Goal: Information Seeking & Learning: Check status

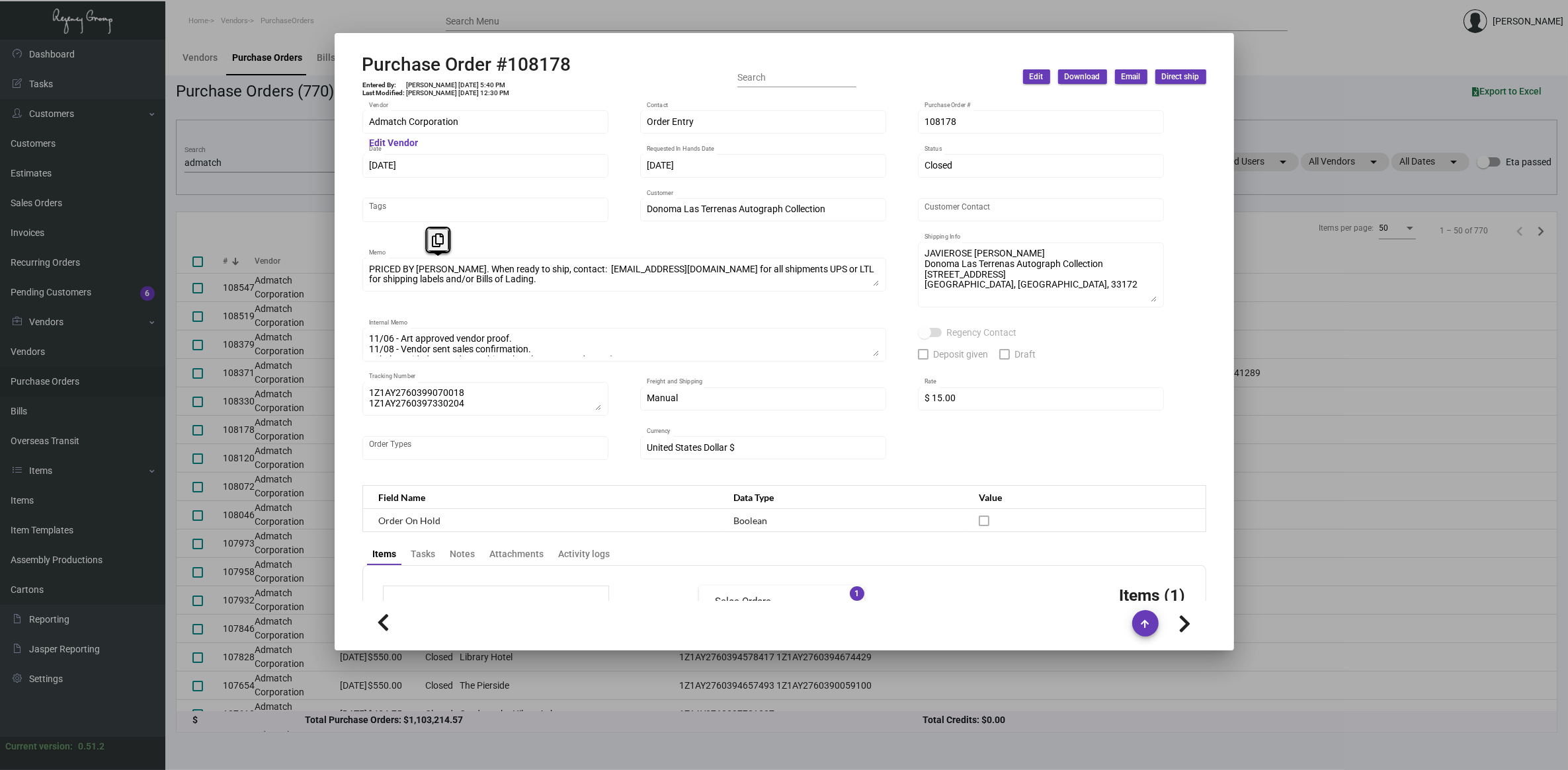
click at [245, 172] on div at bounding box center [784, 385] width 1568 height 770
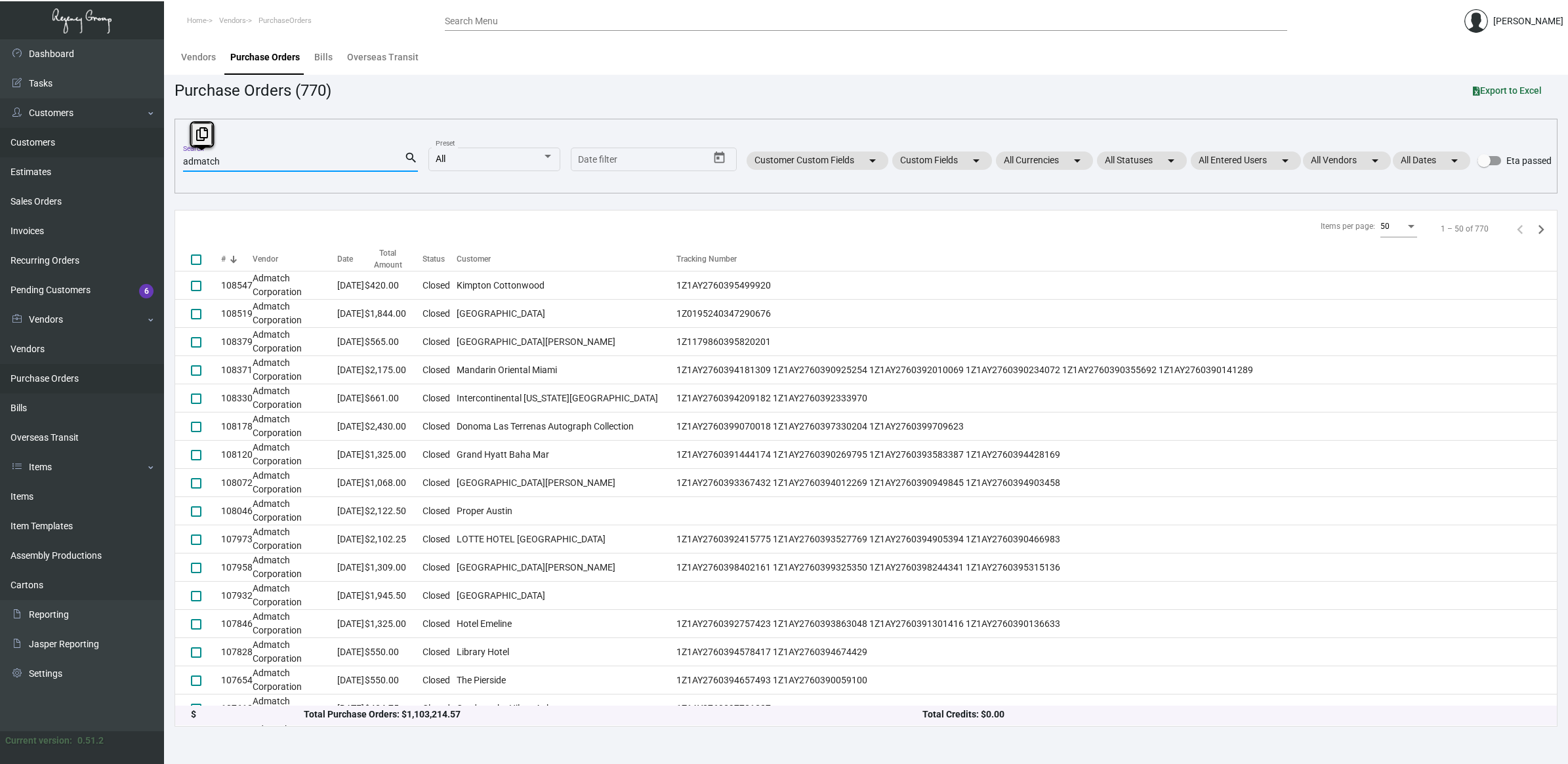
drag, startPoint x: 208, startPoint y: 164, endPoint x: 41, endPoint y: 155, distance: 167.2
click at [41, 155] on div "Dashboard Dashboard Tasks Customers Customers Estimates Sales Orders Invoices R…" at bounding box center [784, 402] width 1568 height 725
type input "p"
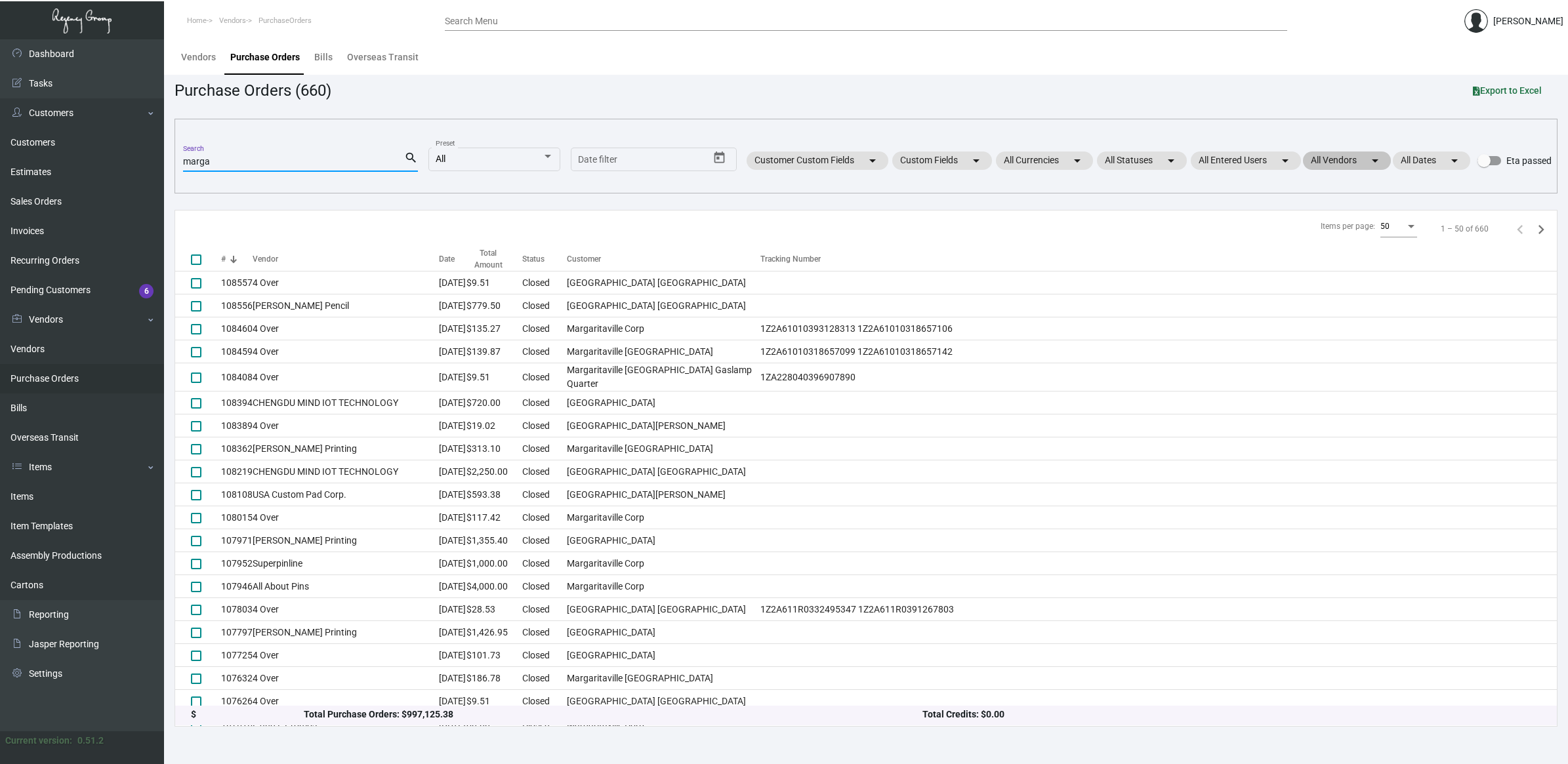
type input "marga"
click at [1356, 156] on mat-chip "All Vendors arrow_drop_down" at bounding box center [1347, 160] width 88 height 18
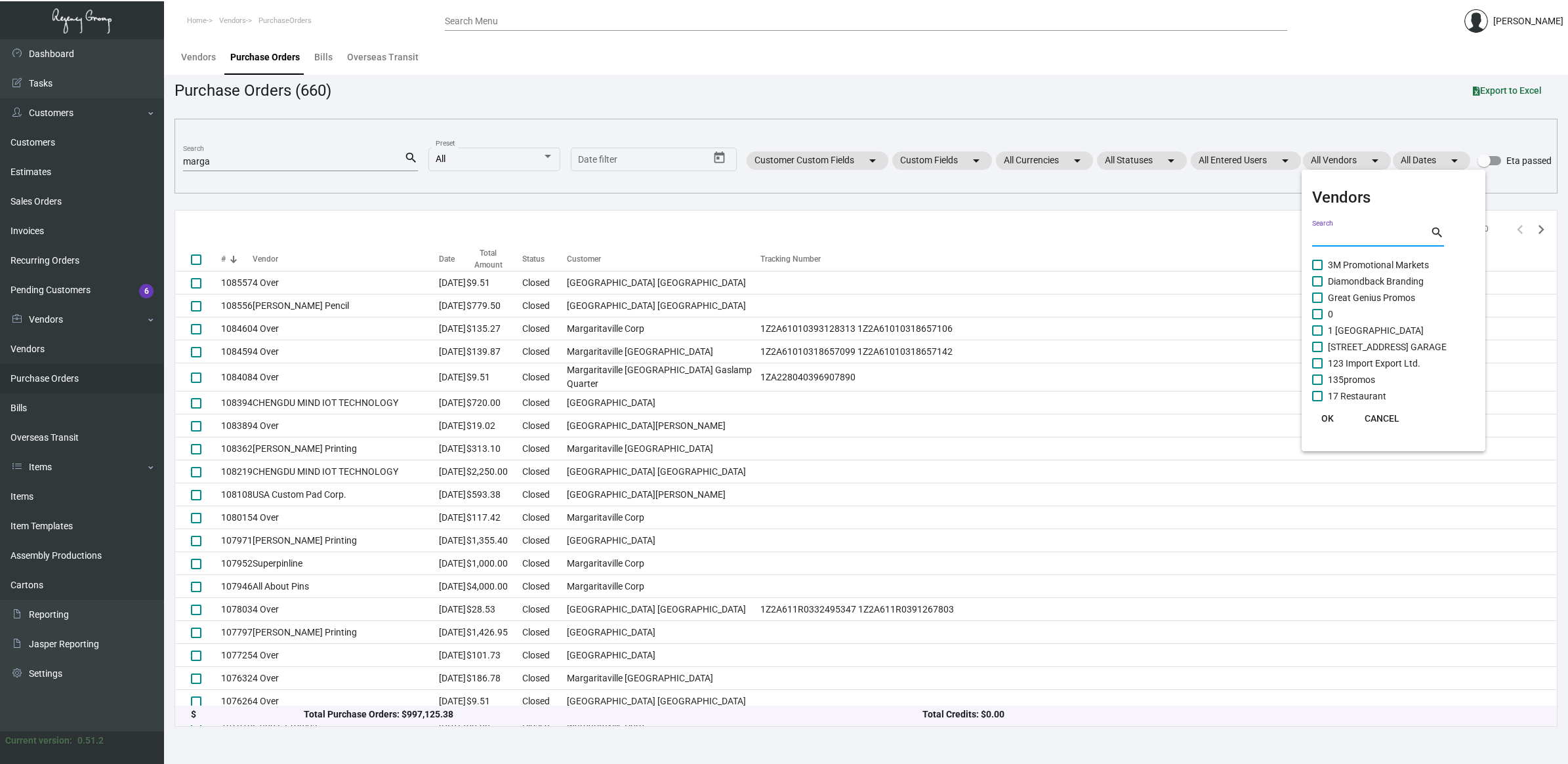
click at [1337, 233] on input "Search" at bounding box center [1371, 237] width 118 height 10
type input "supreme"
click at [1317, 263] on span at bounding box center [1317, 265] width 10 height 10
click at [1317, 270] on input "Supreme Poly Plastics, Inc." at bounding box center [1316, 270] width 1 height 1
checkbox input "true"
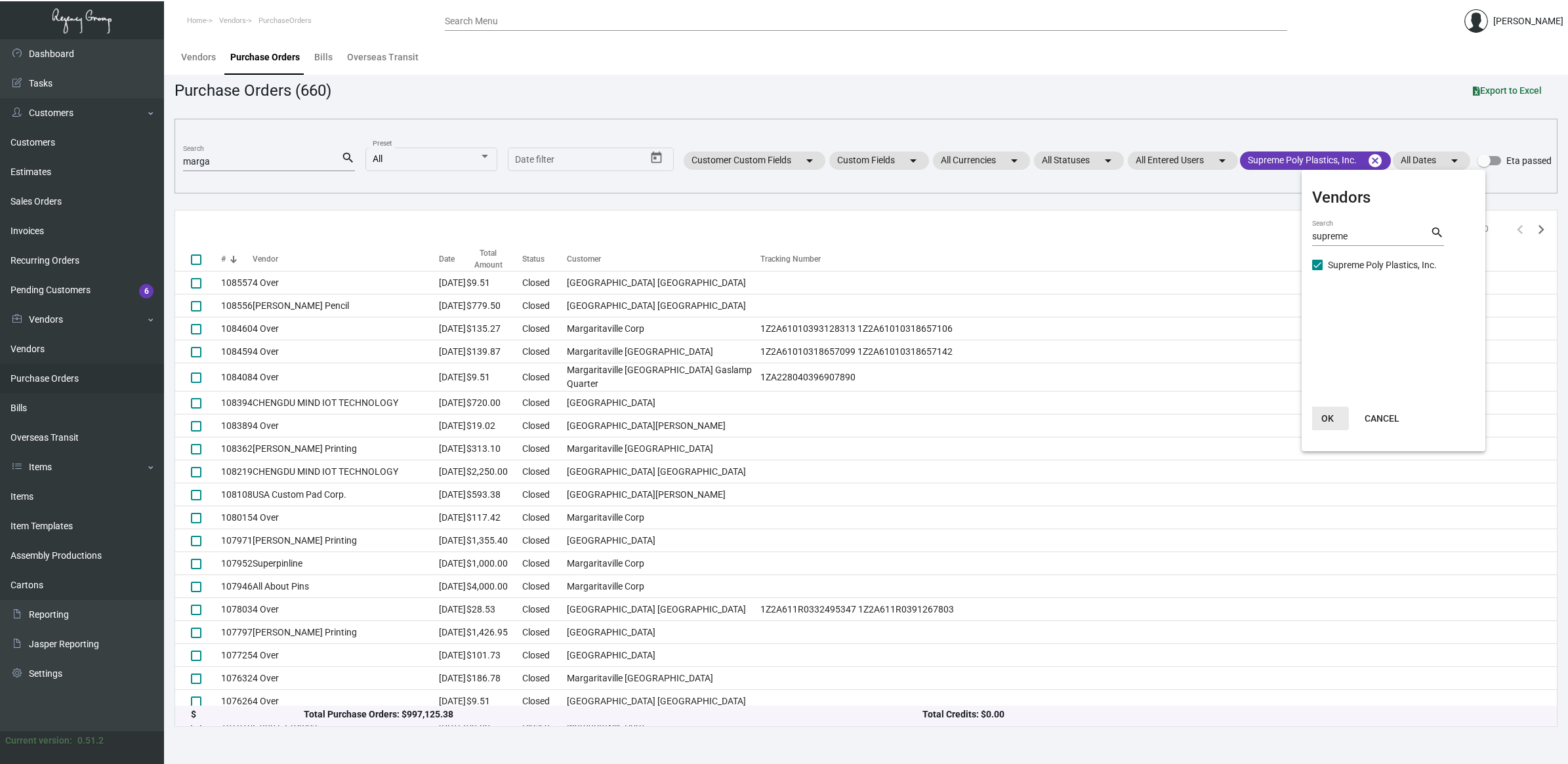
click at [1332, 425] on button "OK" at bounding box center [1328, 418] width 42 height 24
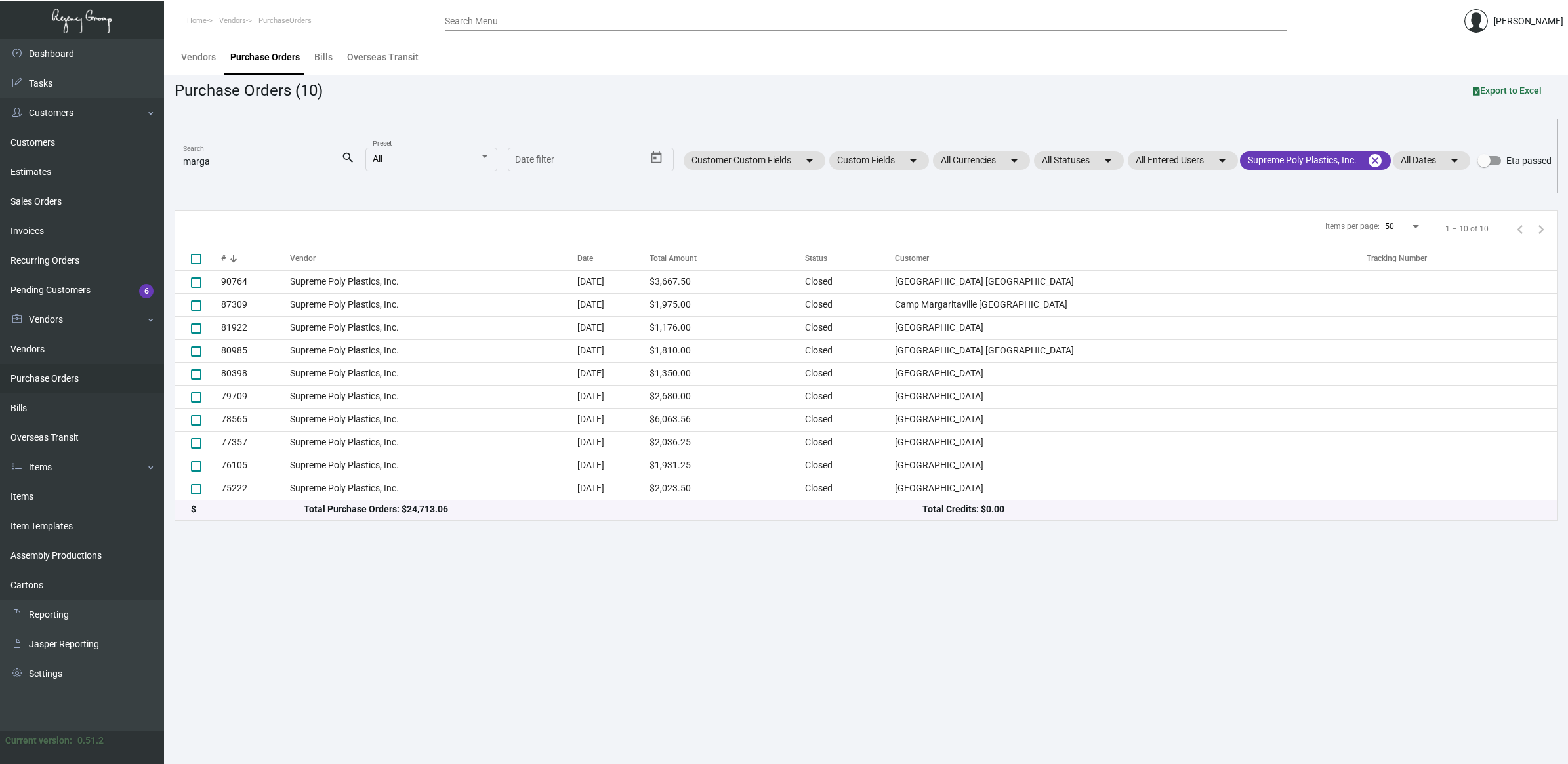
drag, startPoint x: 81, startPoint y: 374, endPoint x: 99, endPoint y: 368, distance: 19.0
click at [81, 374] on link "Purchase Orders" at bounding box center [82, 379] width 164 height 30
click at [48, 493] on link "Items" at bounding box center [82, 497] width 164 height 30
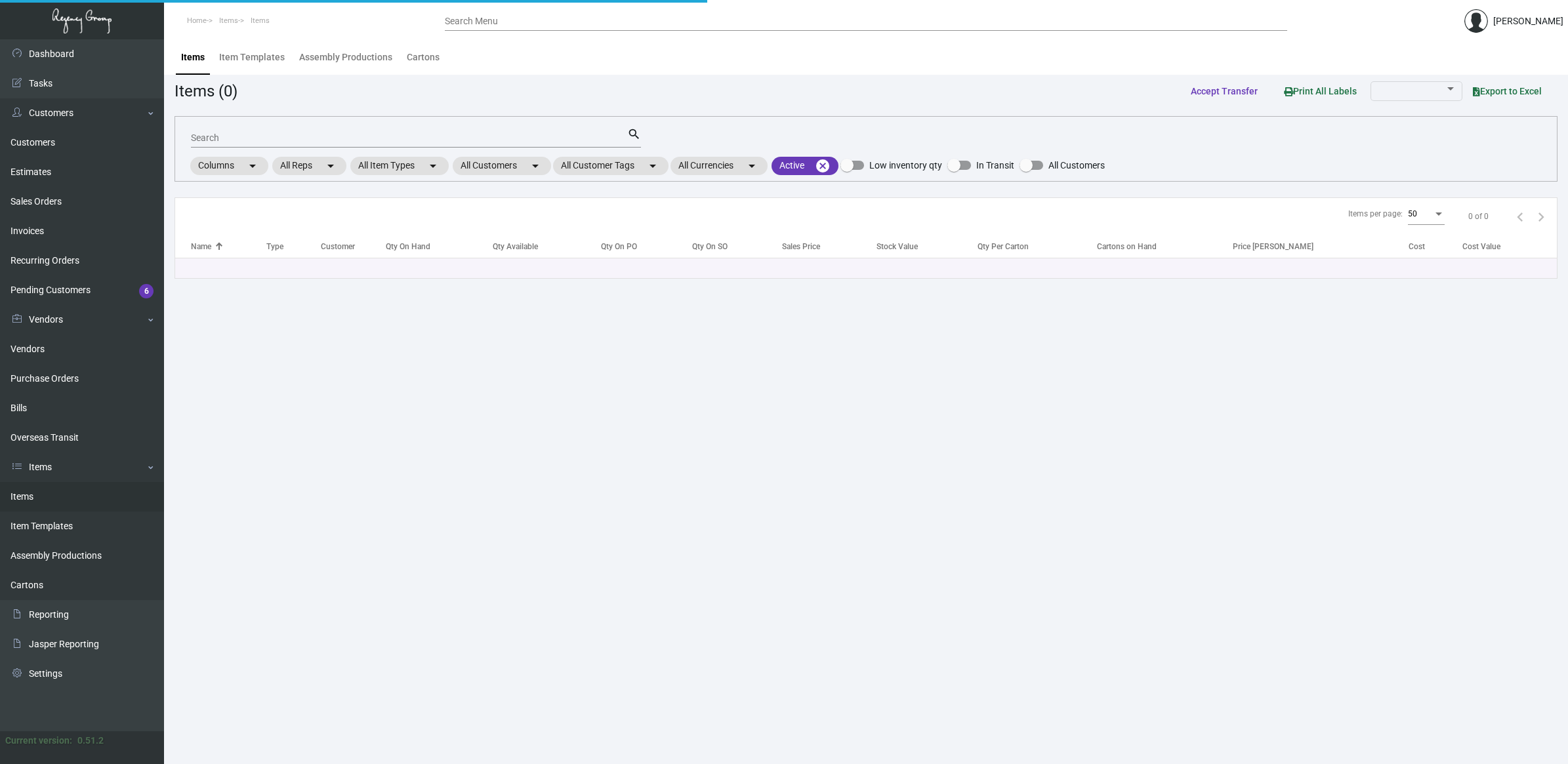
click at [234, 135] on input "Search" at bounding box center [409, 139] width 436 height 10
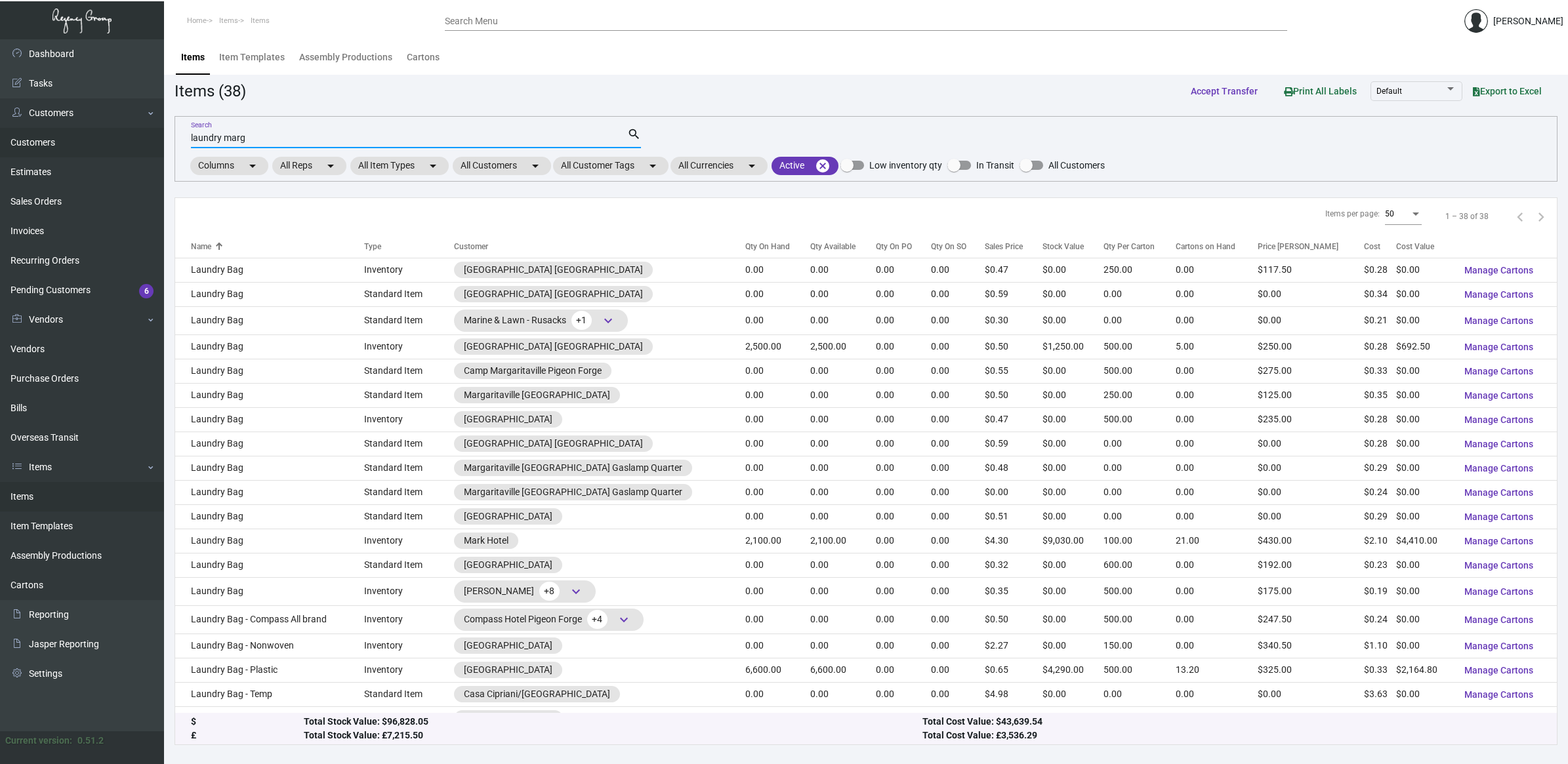
type input "laundry marg"
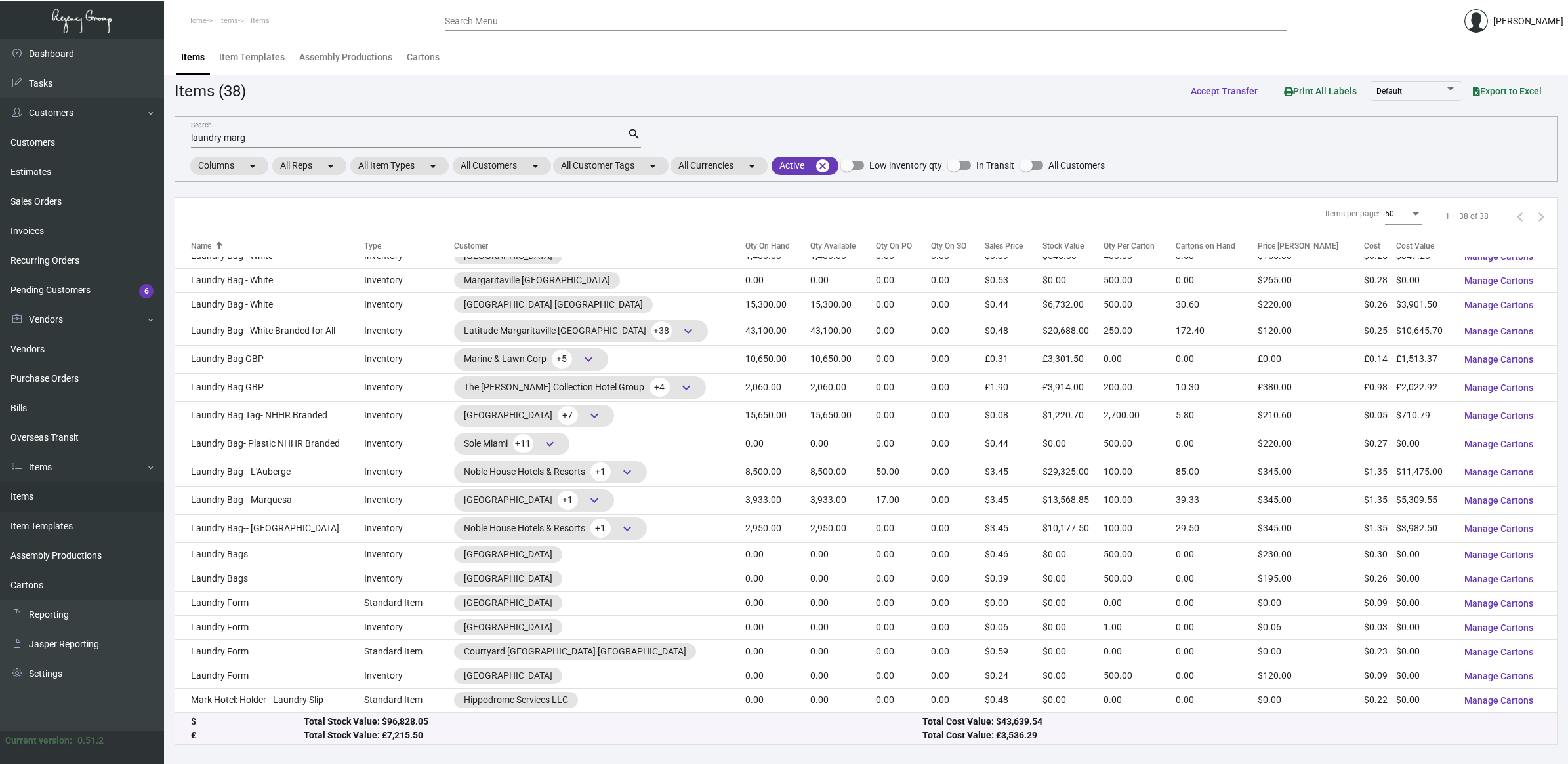
scroll to position [492, 0]
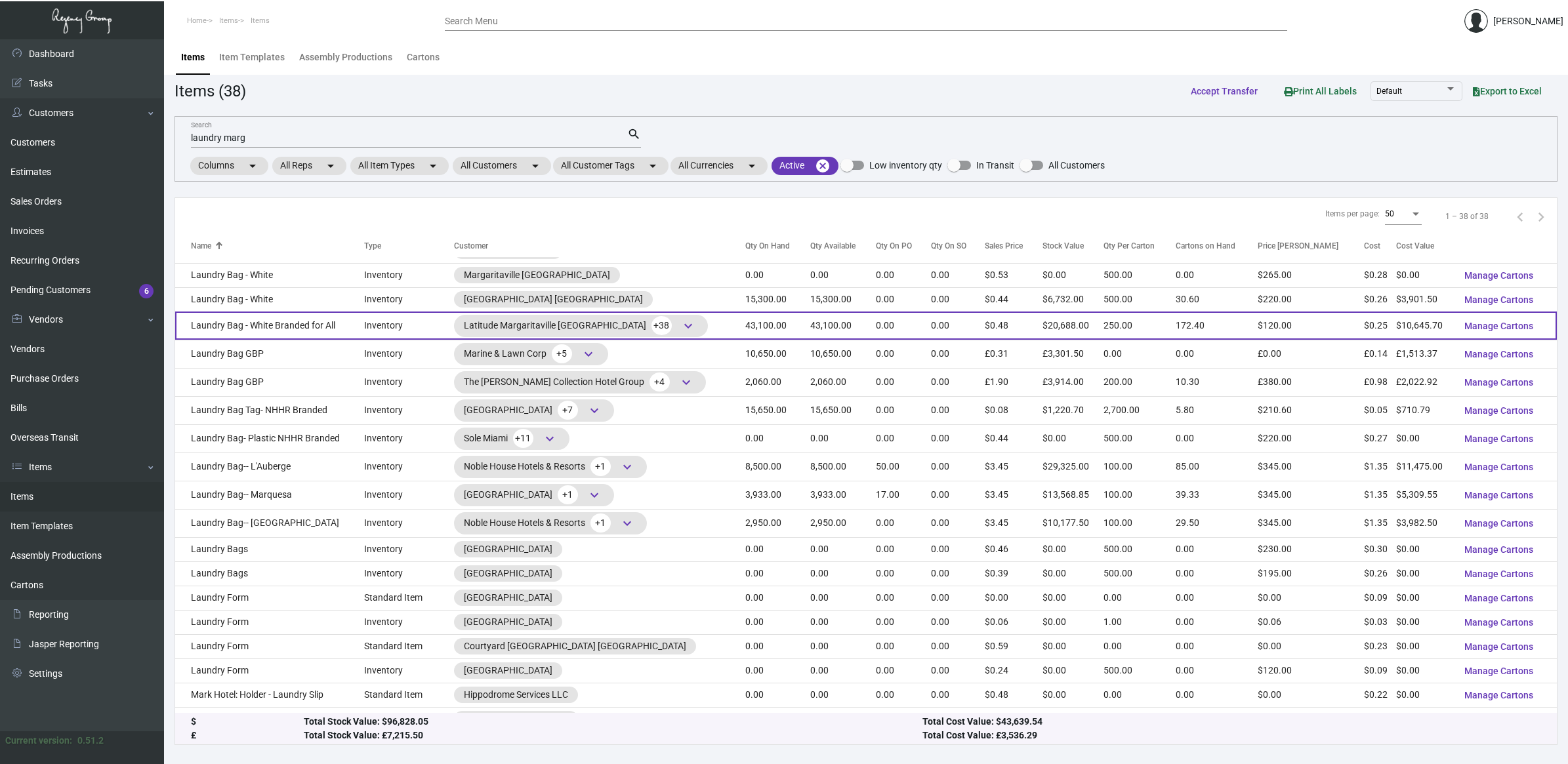
click at [288, 340] on td "Laundry Bag - White Branded for All" at bounding box center [269, 326] width 189 height 28
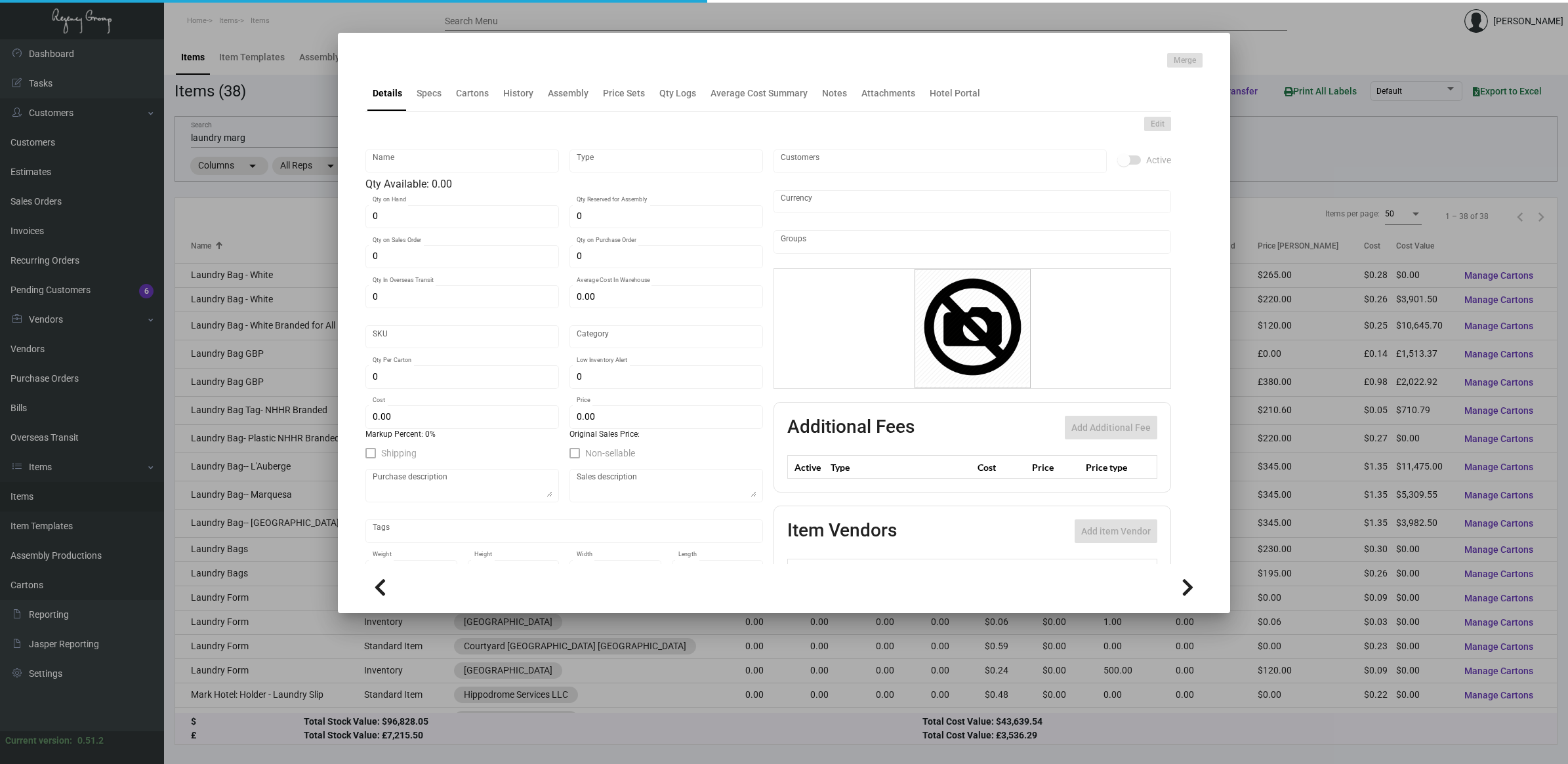
type input "Laundry Bag - White Branded for All"
type input "Inventory"
type input "43,100"
type input "$ 1.9898"
type input "Standard"
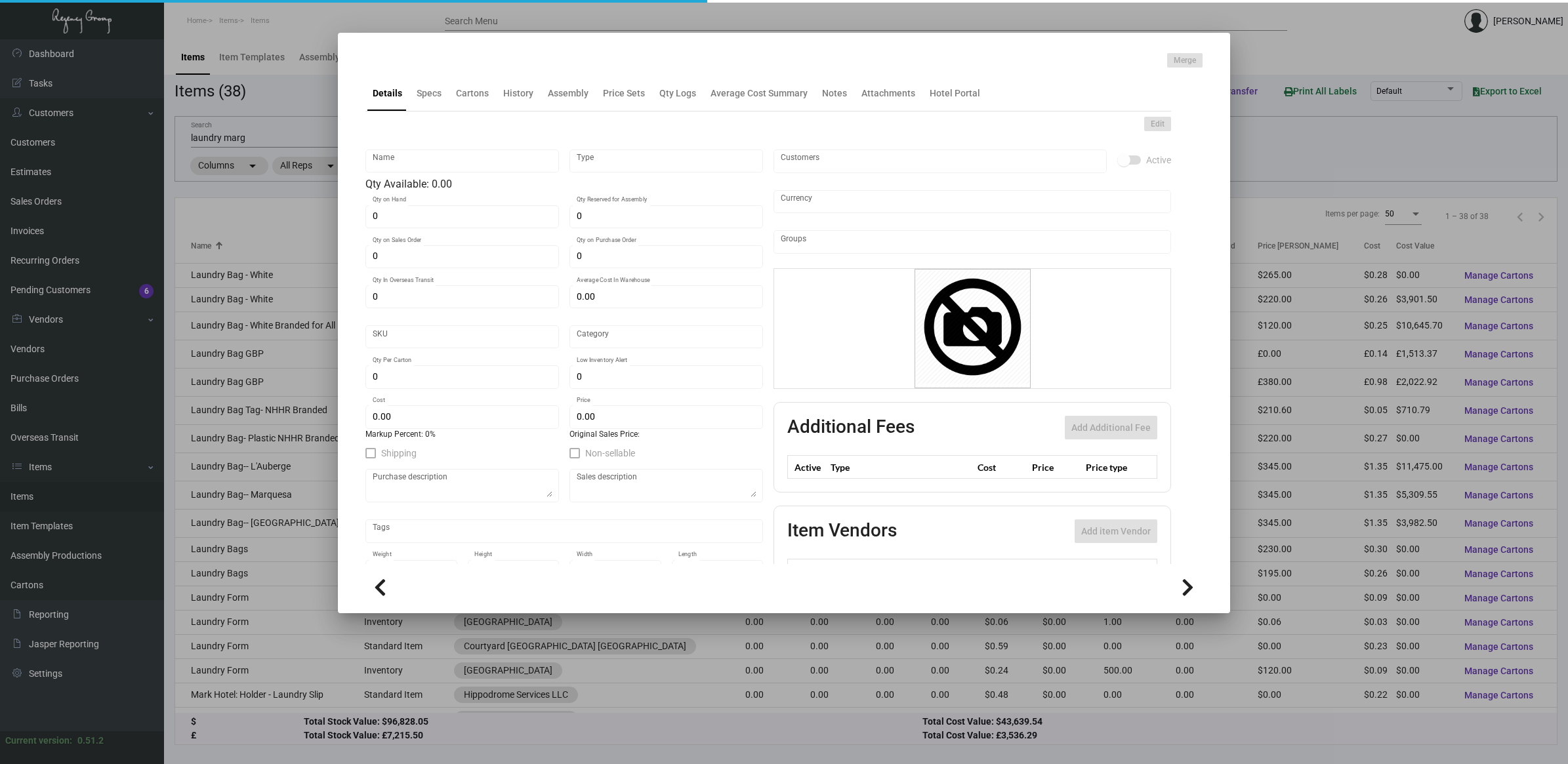
type input "250"
type input "$ 0.247"
type input "$ 0.48"
checkbox input "true"
type input "United States Dollar $"
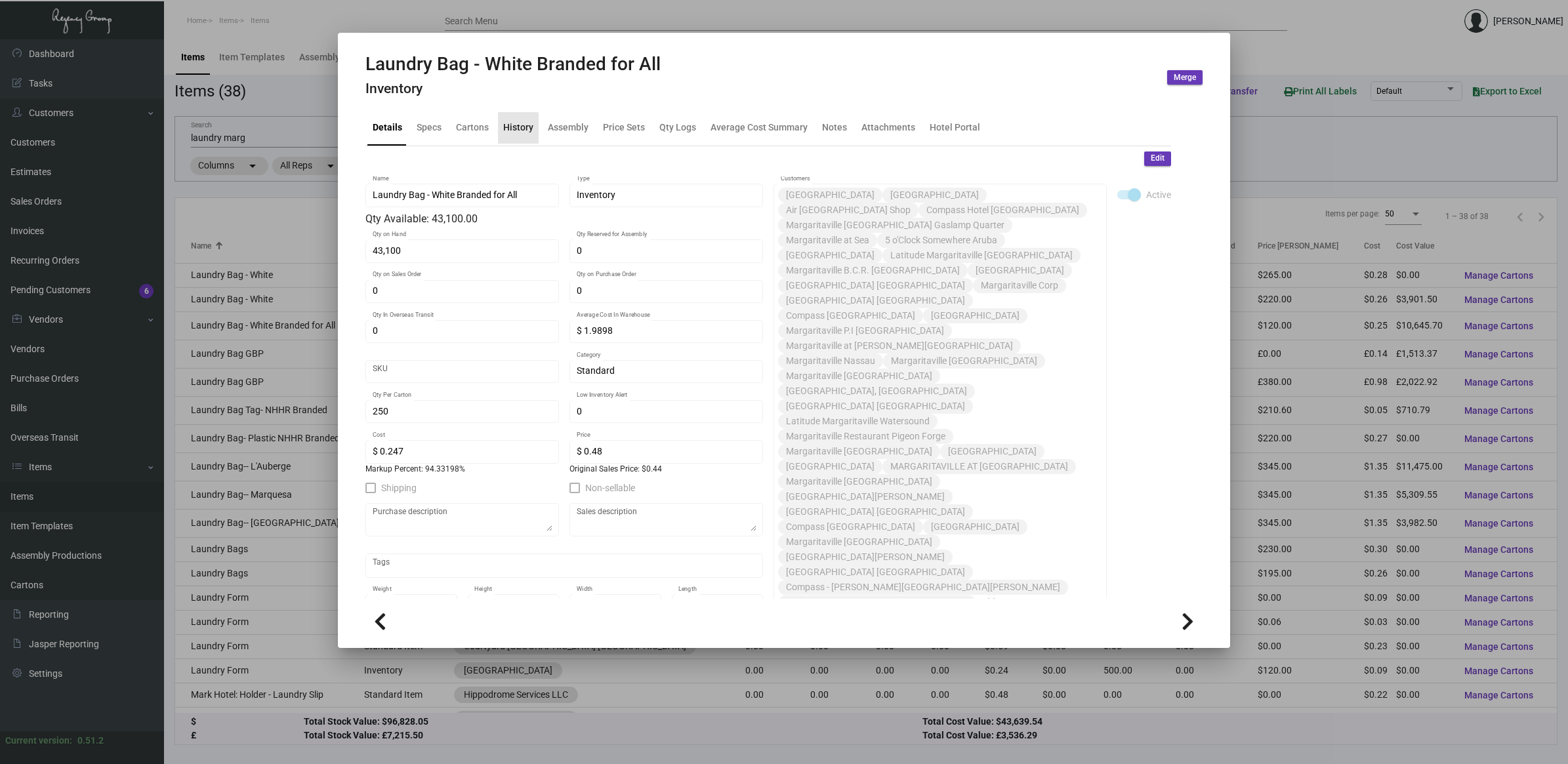
click at [513, 130] on div "History" at bounding box center [518, 128] width 30 height 14
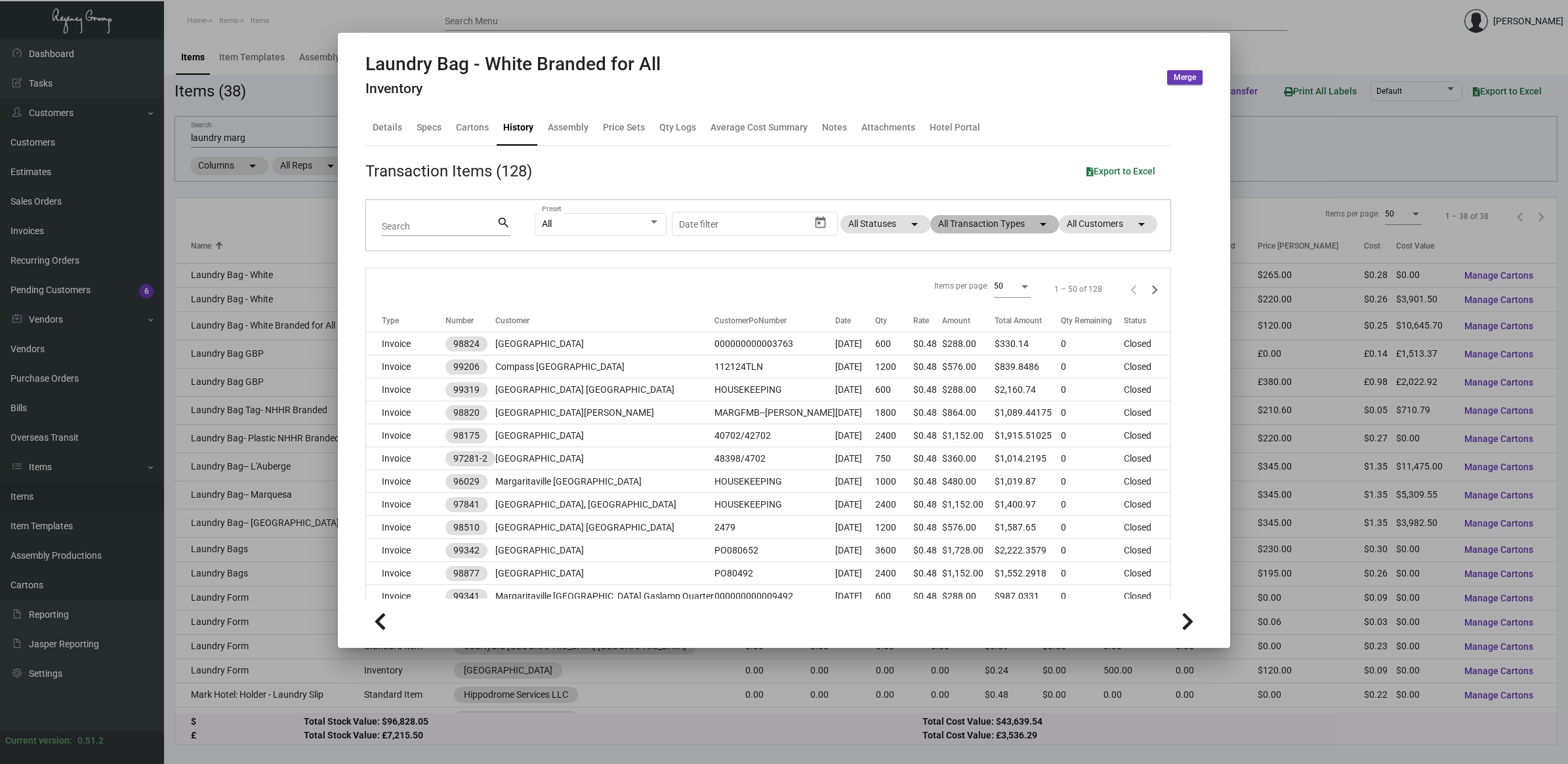
click at [1035, 232] on mat-icon "arrow_drop_down" at bounding box center [1043, 224] width 16 height 16
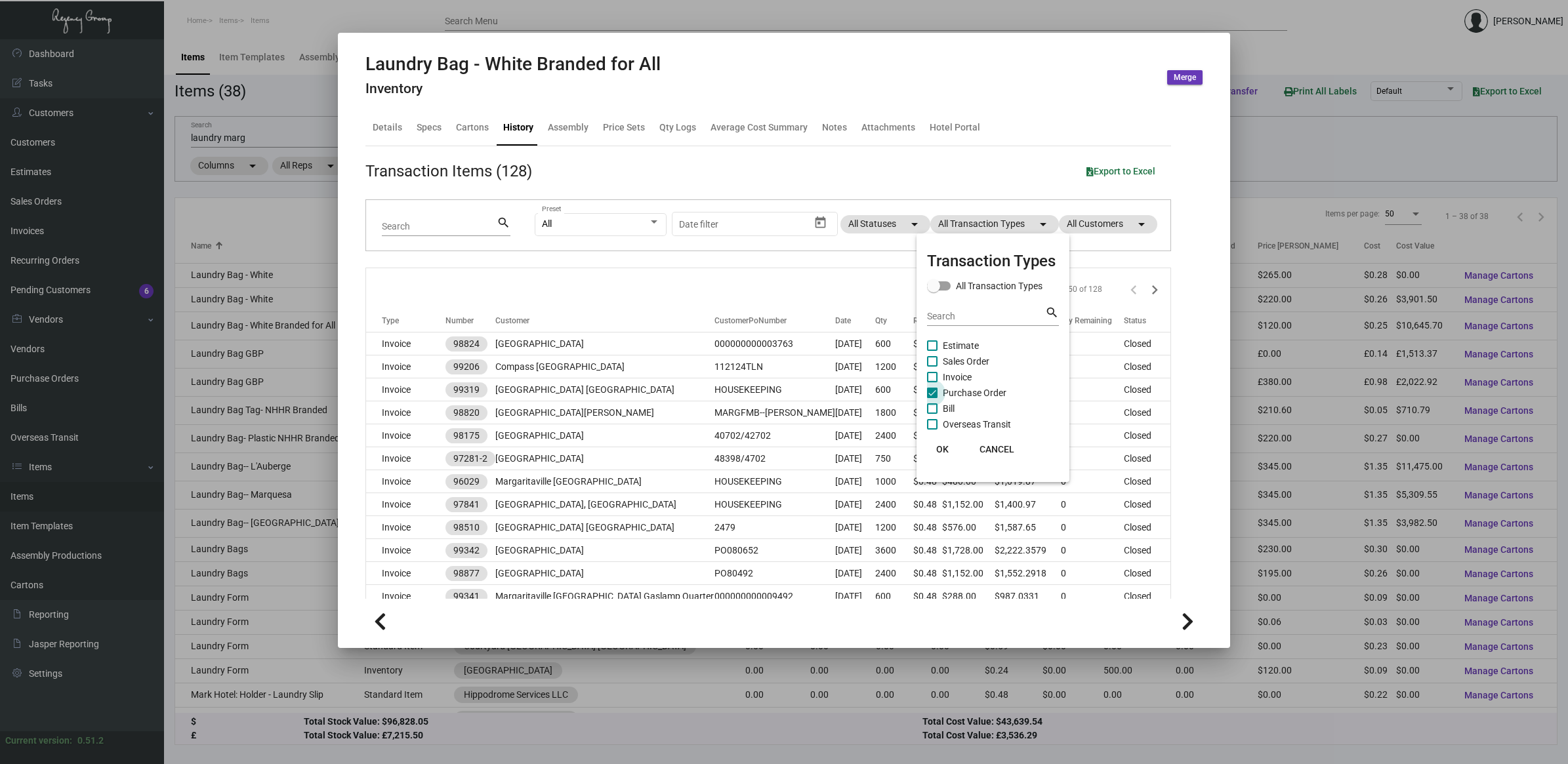
click at [990, 390] on span "Purchase Order" at bounding box center [974, 393] width 64 height 16
click at [932, 398] on input "Purchase Order" at bounding box center [931, 398] width 1 height 1
click at [995, 388] on span "Purchase Order" at bounding box center [974, 393] width 64 height 16
click at [932, 398] on input "Purchase Order" at bounding box center [931, 398] width 1 height 1
checkbox input "true"
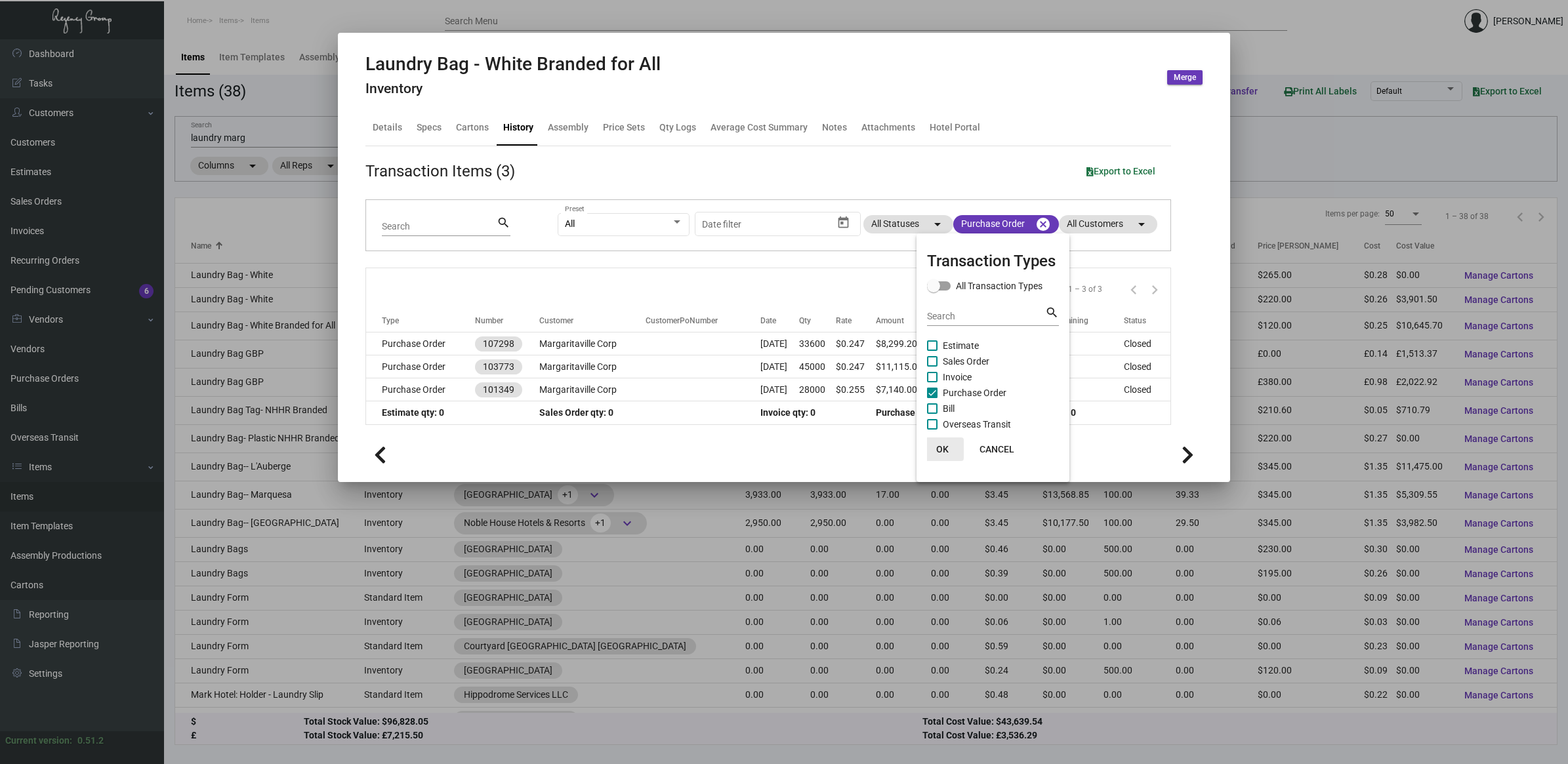
click at [942, 450] on span "OK" at bounding box center [943, 450] width 12 height 10
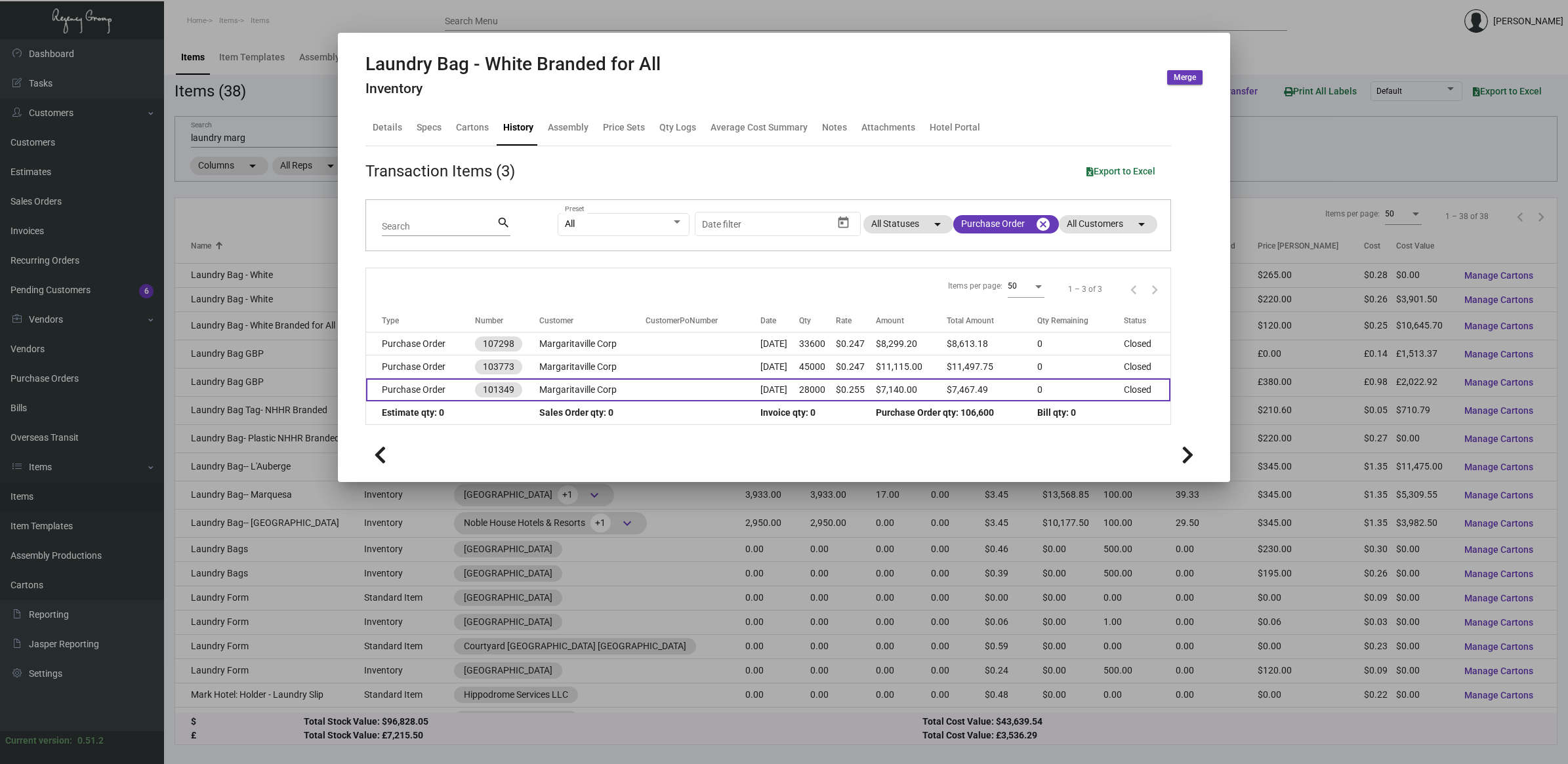
click at [823, 390] on td "28000" at bounding box center [817, 389] width 37 height 23
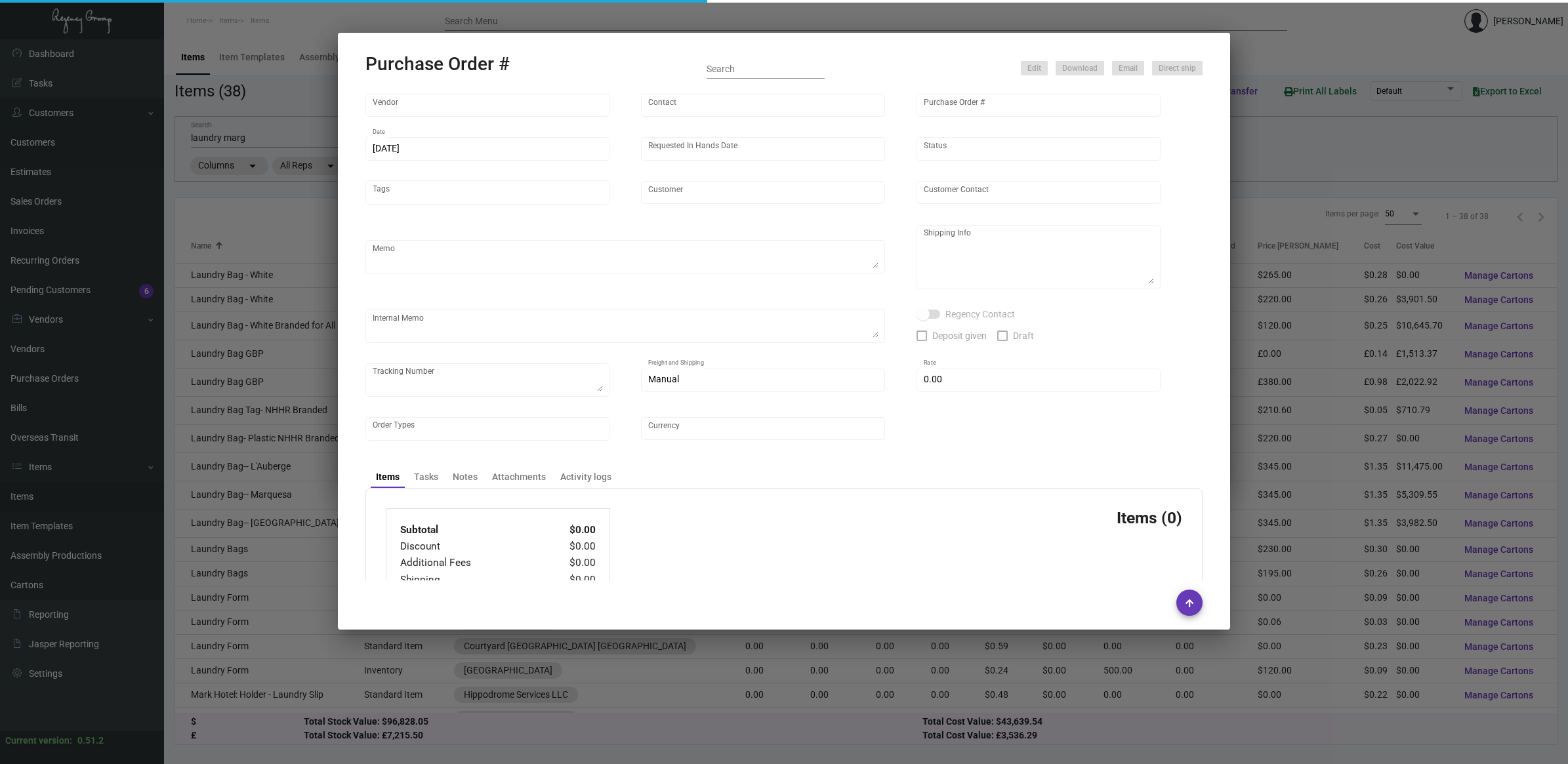
type input "POLY-PAK INDUSTRIES"
type input "[PERSON_NAME]"
type input "101349"
type input "[DATE]"
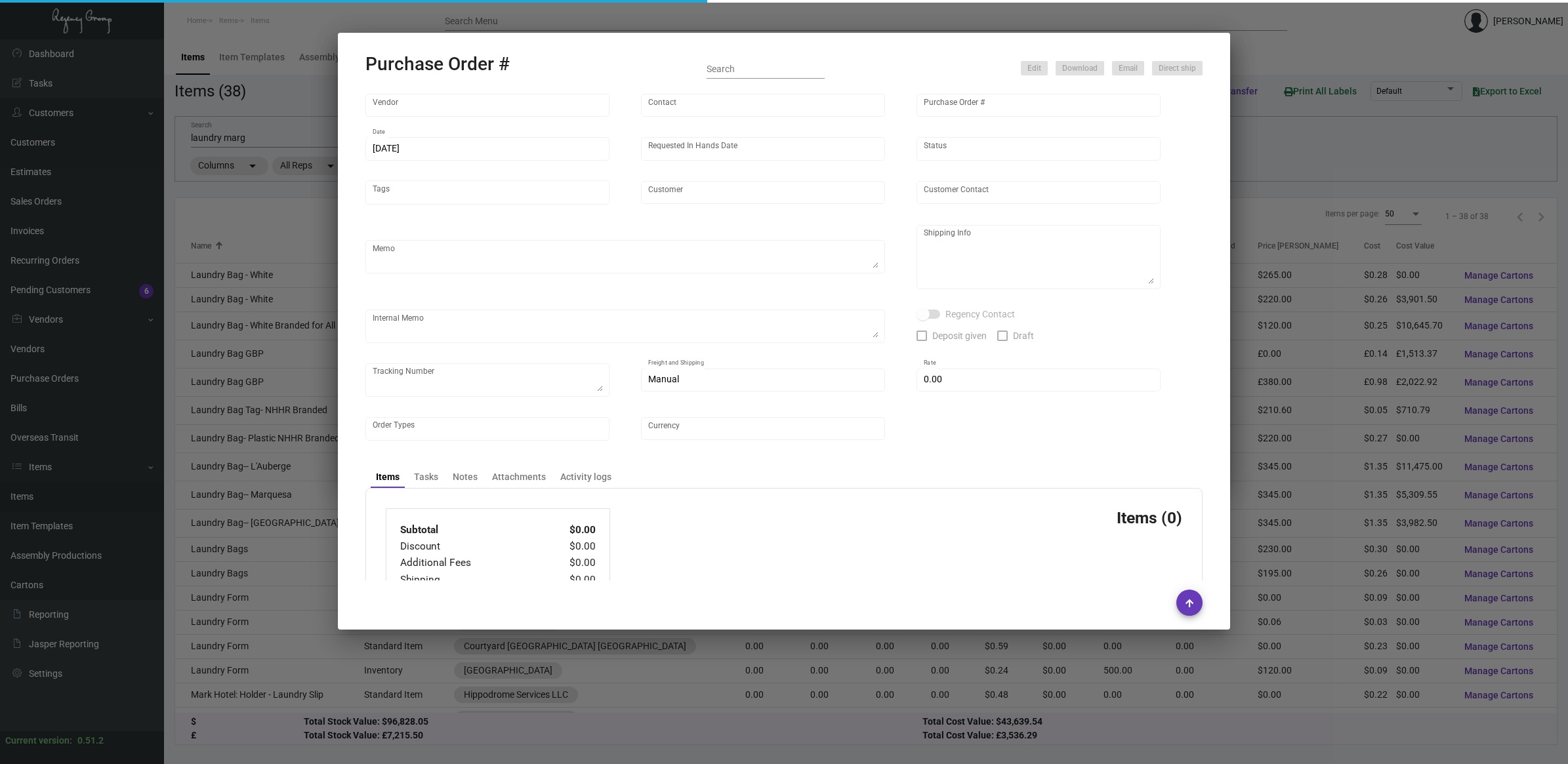
type input "Margaritaville Corp"
type textarea "Please confirm freight costs before shipping."
type textarea "[PERSON_NAME] Regency Group NJ [STREET_ADDRESS]"
type textarea "NJ Warehouse."
checkbox input "true"
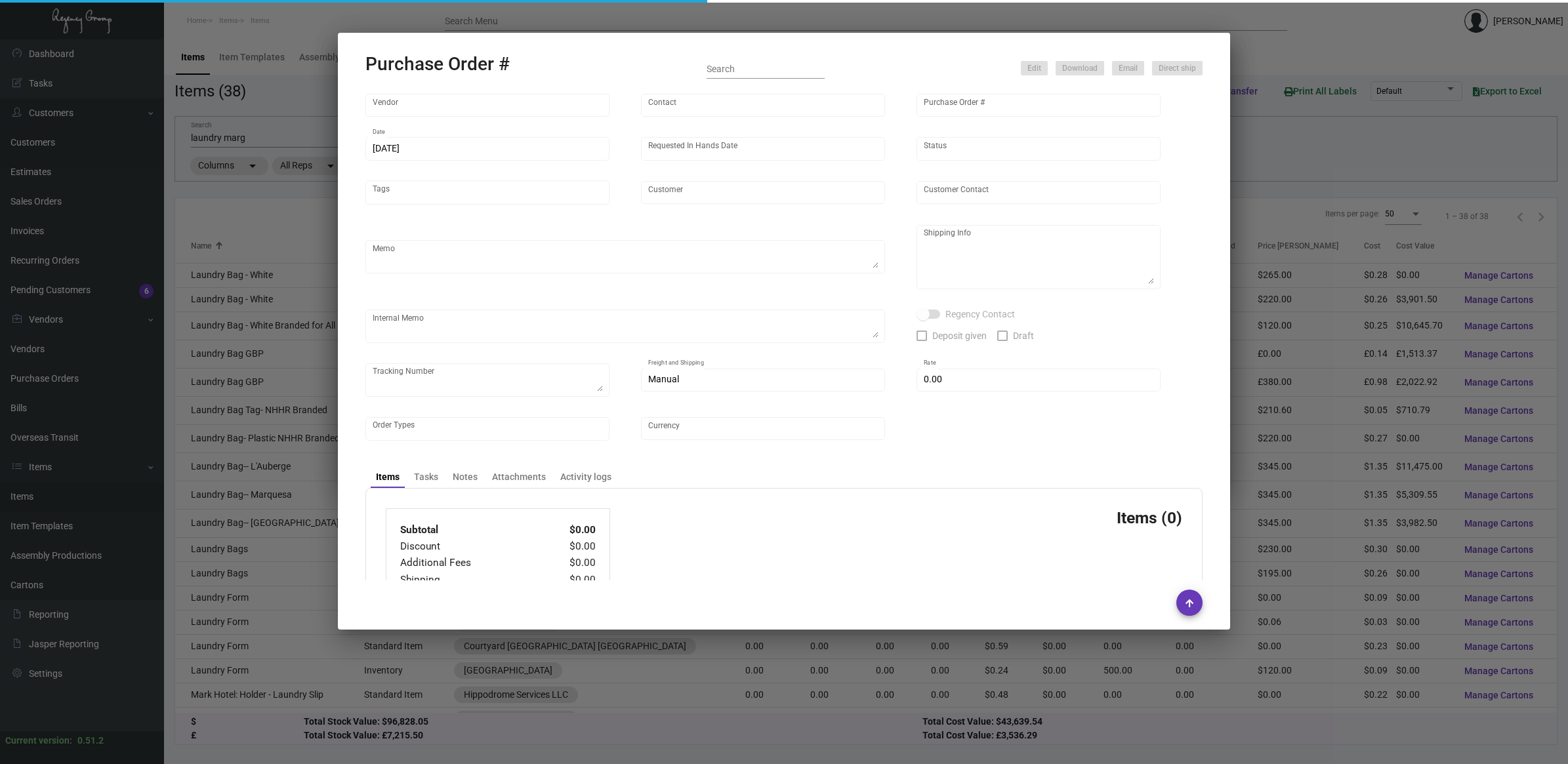
type input "$ 239.74"
type input "United States Dollar $"
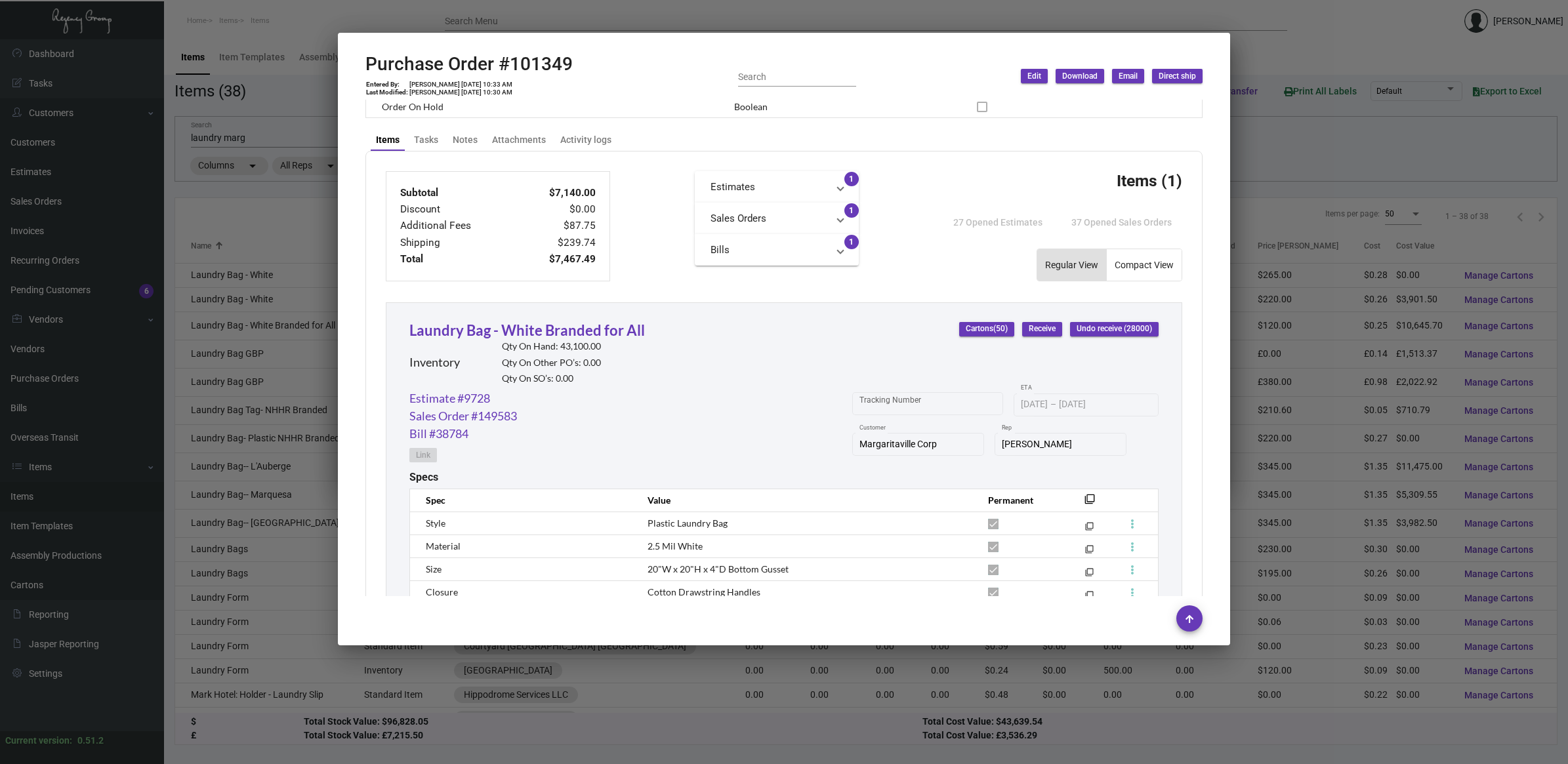
scroll to position [581, 0]
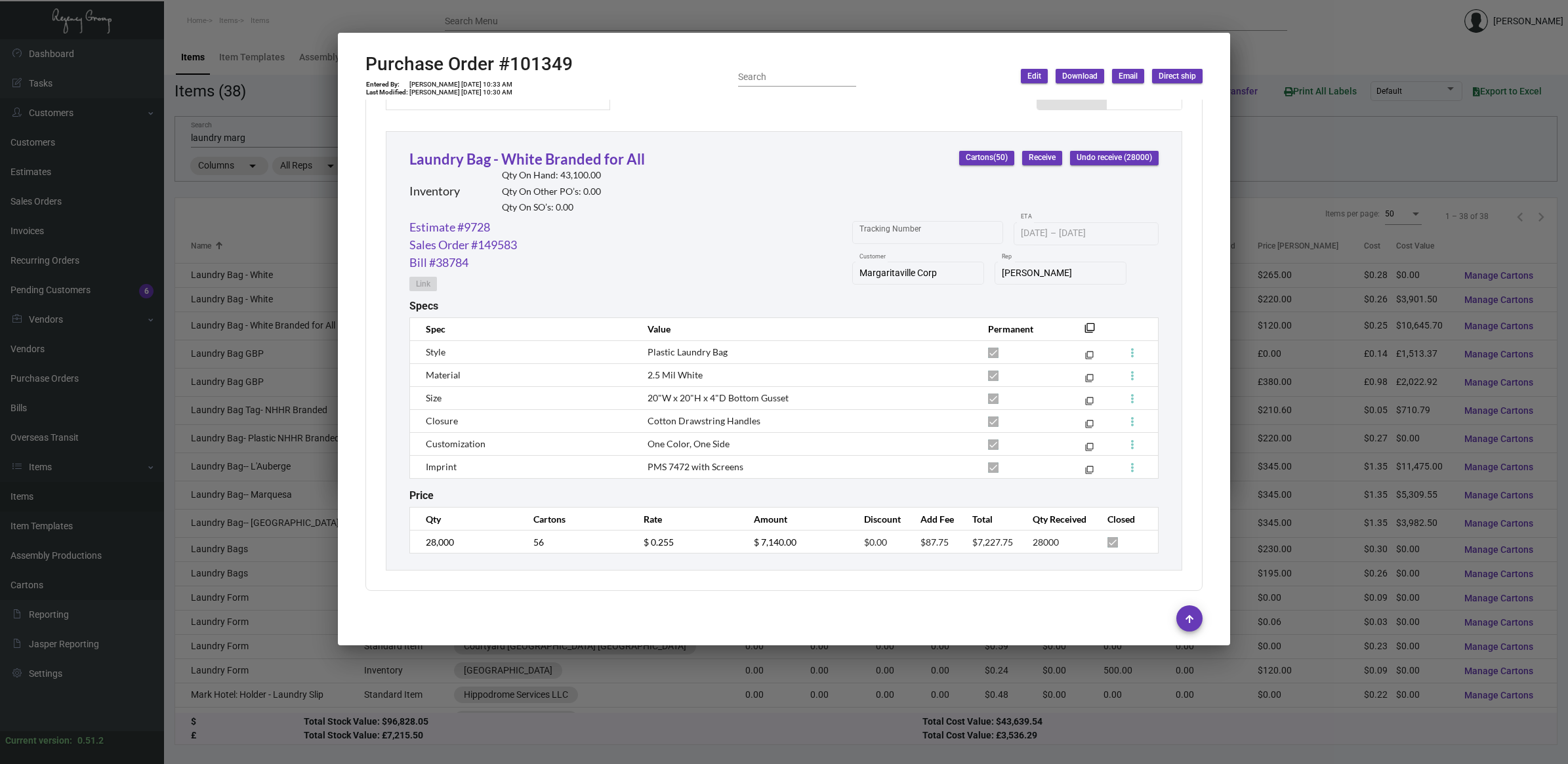
click at [1288, 132] on div at bounding box center [784, 382] width 1568 height 764
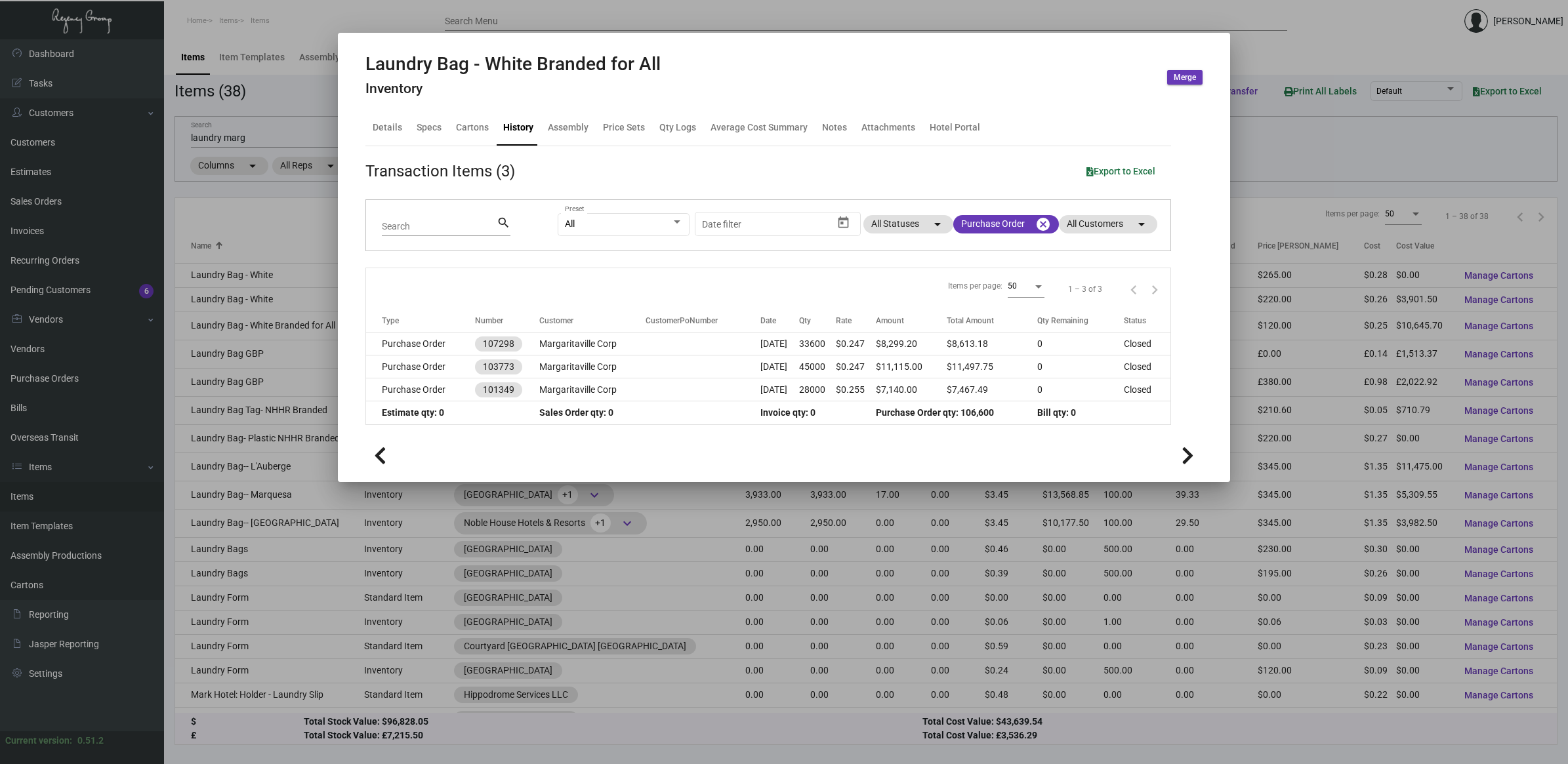
click at [571, 339] on td "Margaritaville Corp" at bounding box center [592, 344] width 106 height 23
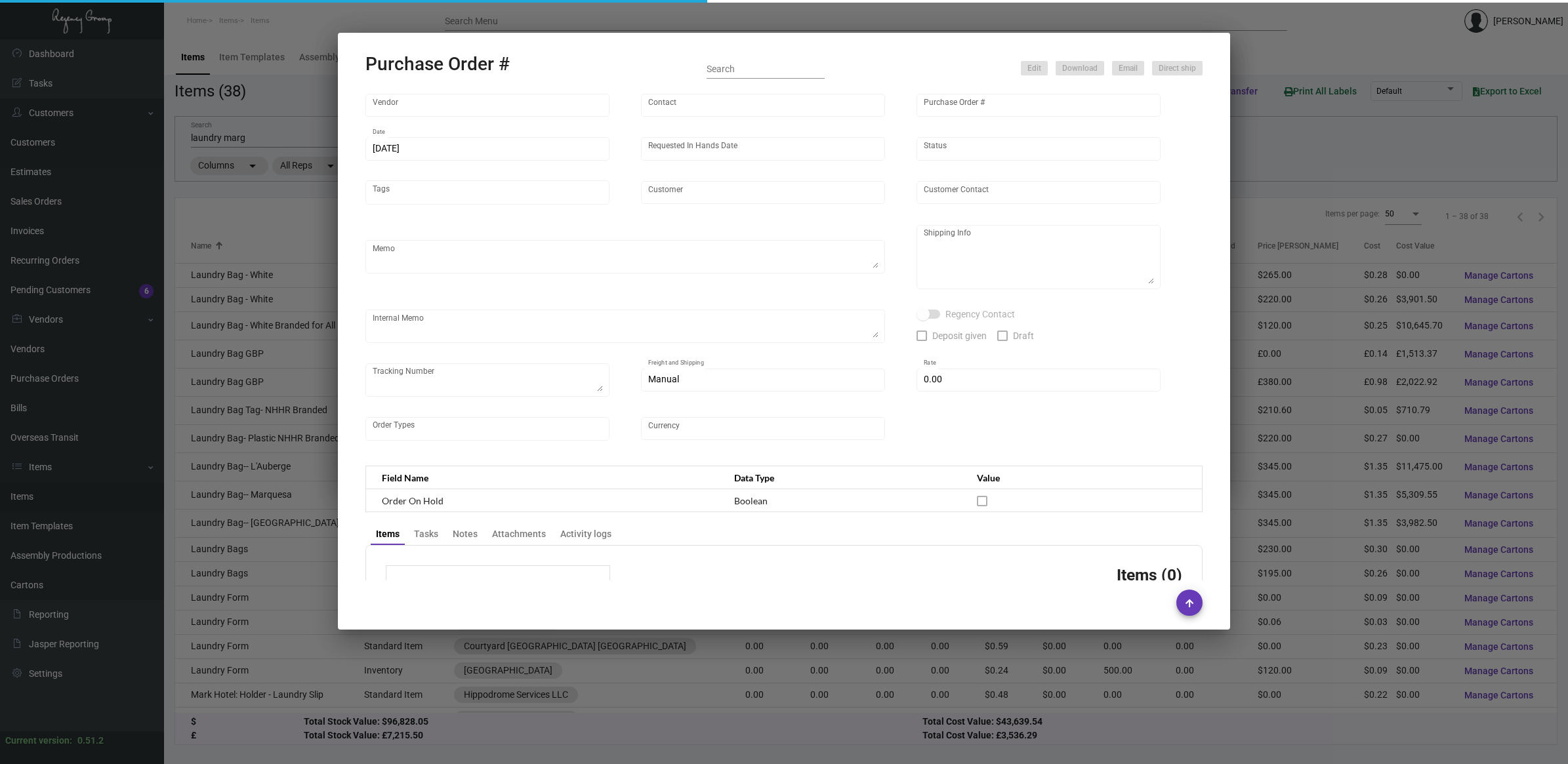
type input "POLY-PAK INDUSTRIES"
type input "[PERSON_NAME]"
type input "107298"
type input "[DATE]"
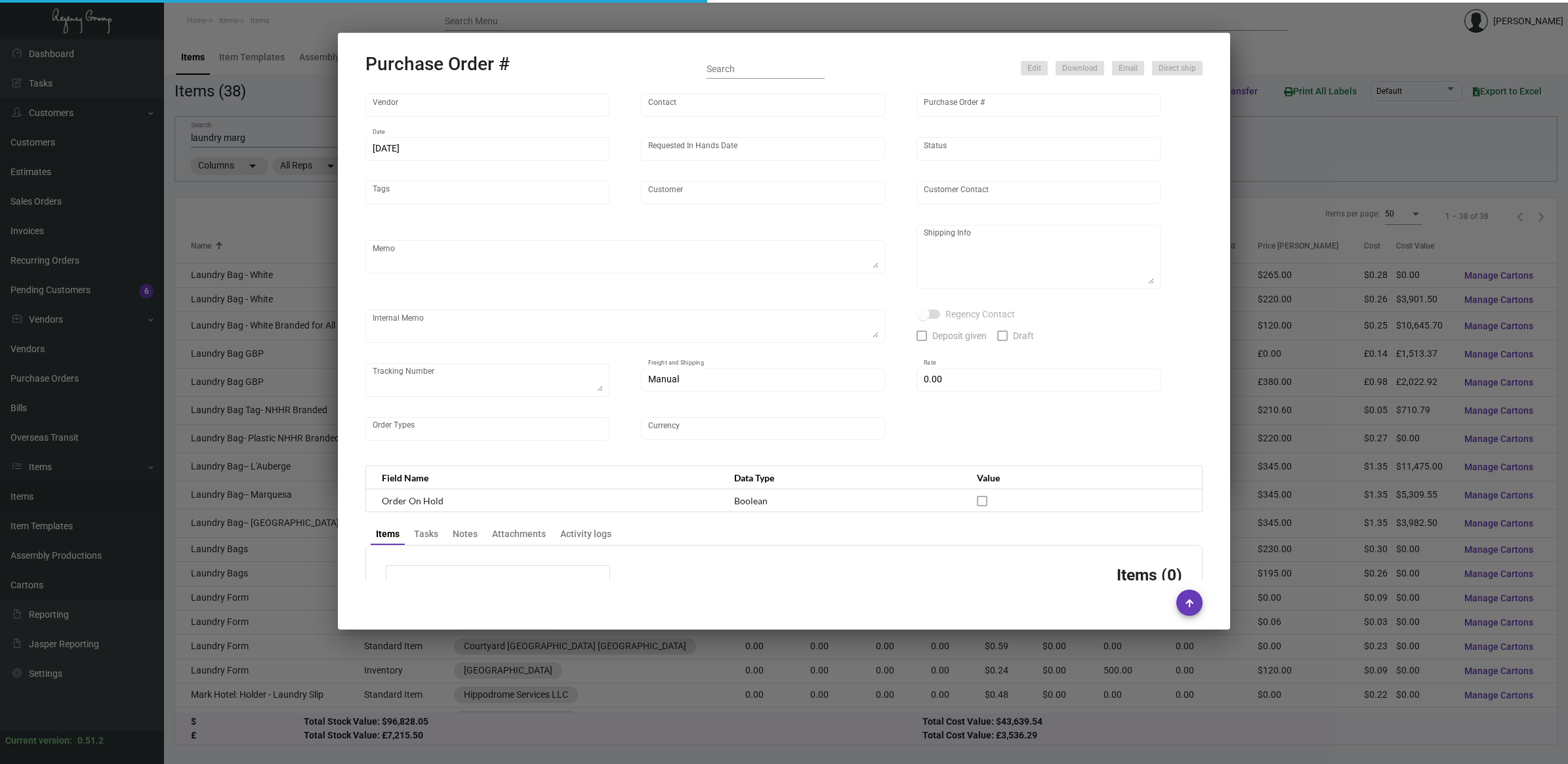
type input "Margaritaville Corp"
type textarea "Repeat previous PO 101349.Please confirm freight costs before shipping."
type textarea "Regency Group NJ - [PERSON_NAME] [STREET_ADDRESS]"
type textarea "Received 3600 extra"
checkbox input "true"
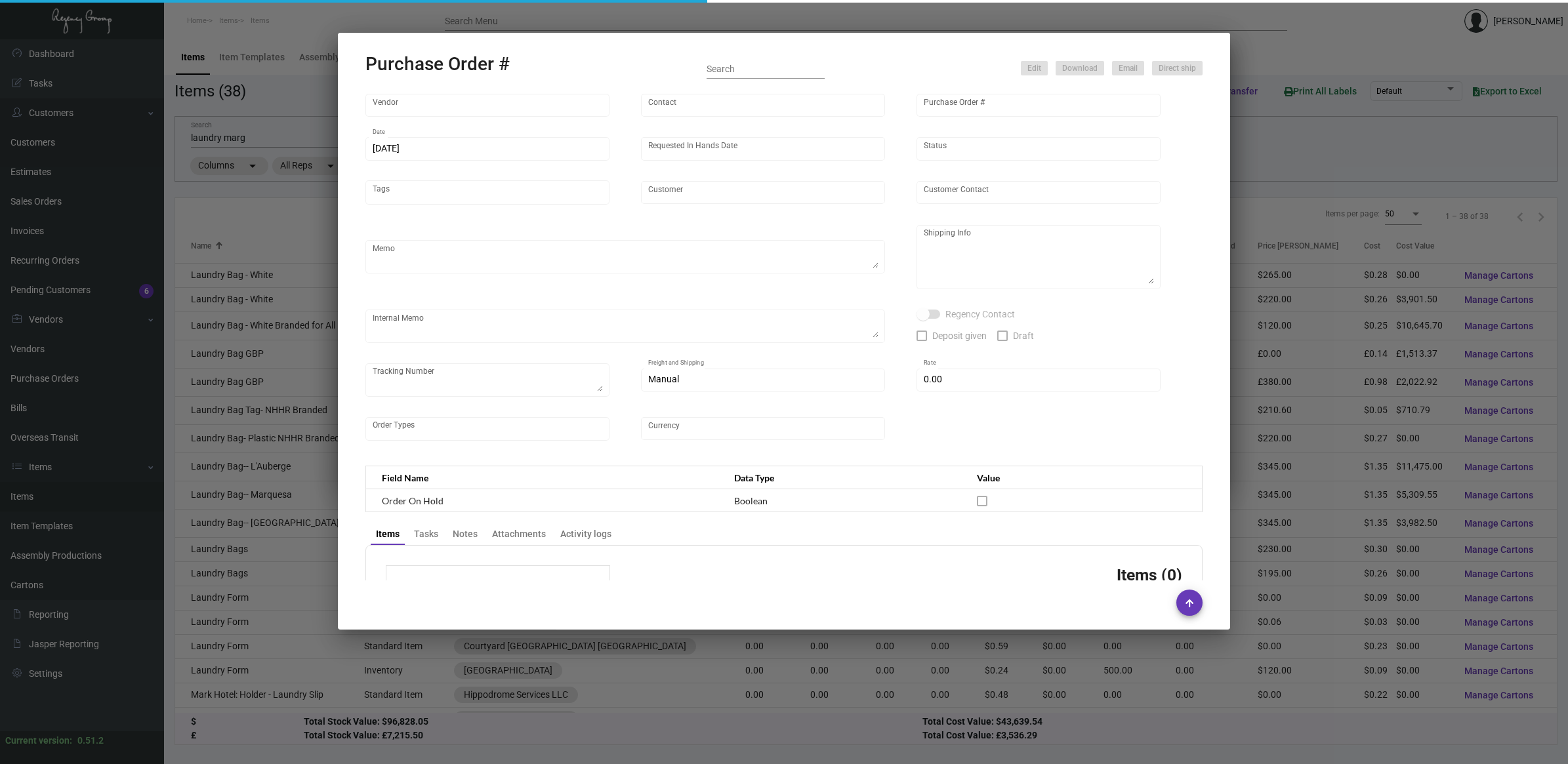
type input "$ 313.98"
type input "United States Dollar $"
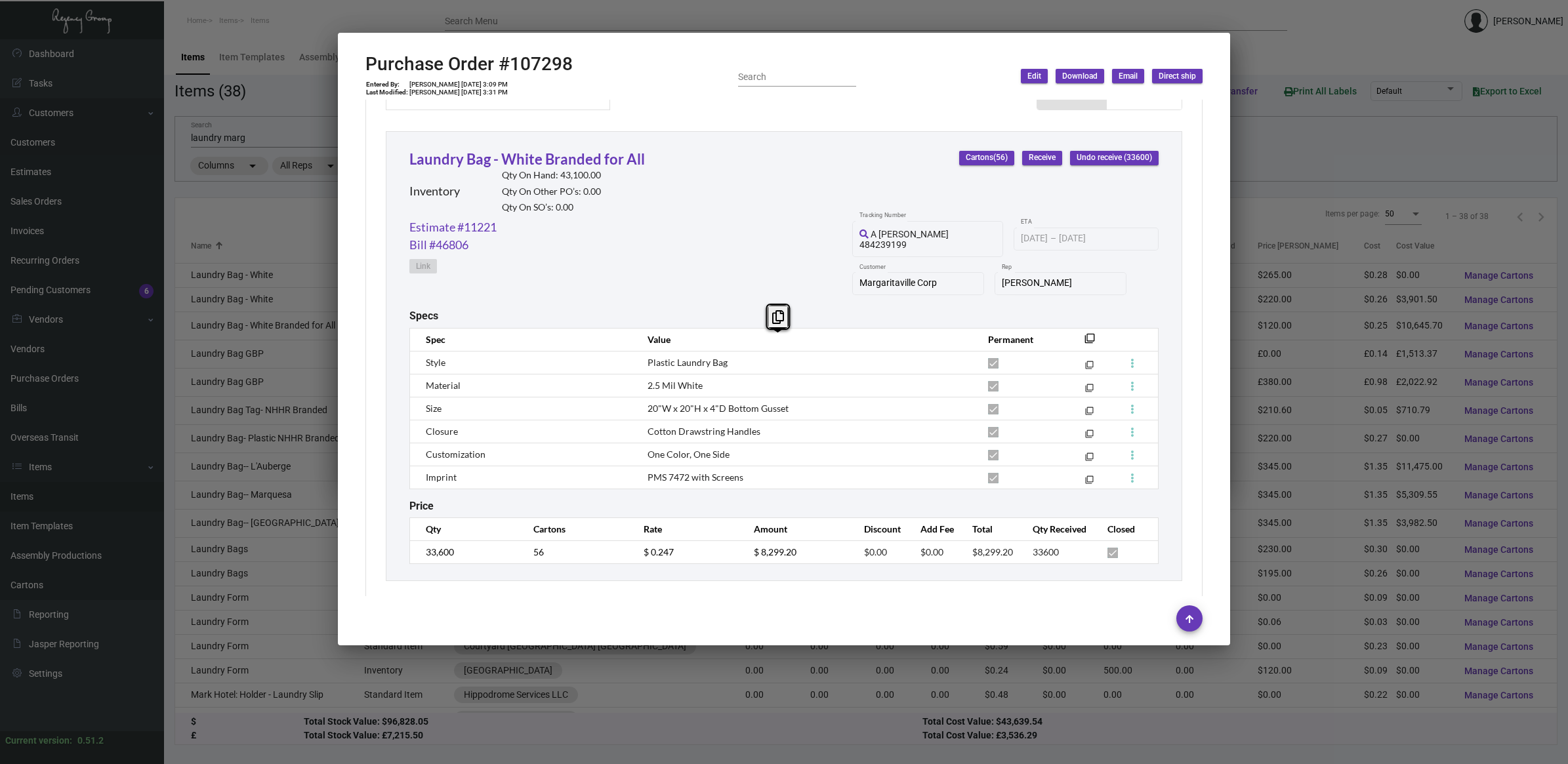
drag, startPoint x: 761, startPoint y: 466, endPoint x: 622, endPoint y: 355, distance: 177.9
click at [622, 355] on tbody "Style Plastic Laundry Bag filter_none Material 2.5 Mil White filter_none Size 2…" at bounding box center [784, 420] width 748 height 138
copy tbody "Plastic Laundry Bag filter_none Material 2.5 Mil White filter_none Size 20"W x …"
